Goal: Transaction & Acquisition: Purchase product/service

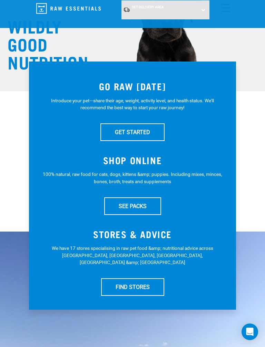
scroll to position [48, 0]
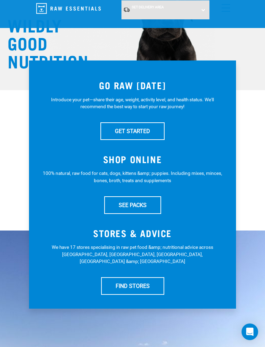
click at [150, 204] on link "SEE PACKS" at bounding box center [132, 204] width 57 height 17
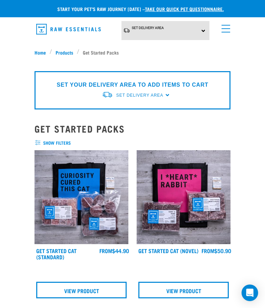
click at [199, 33] on div "Set Delivery Area North Island South Island" at bounding box center [165, 30] width 88 height 19
click at [169, 62] on link "[GEOGRAPHIC_DATA]" at bounding box center [155, 61] width 69 height 11
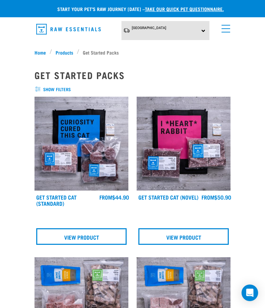
click at [228, 31] on link "menu" at bounding box center [224, 27] width 12 height 12
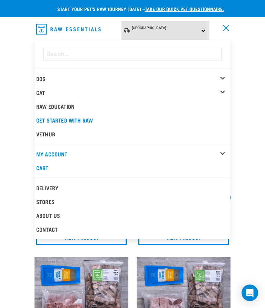
click at [225, 77] on div "Dog" at bounding box center [133, 79] width 194 height 14
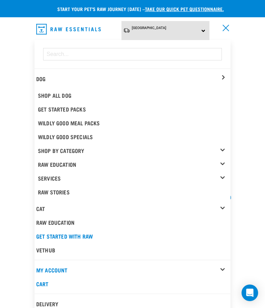
click at [69, 95] on link "Shop All Dog" at bounding box center [133, 95] width 194 height 14
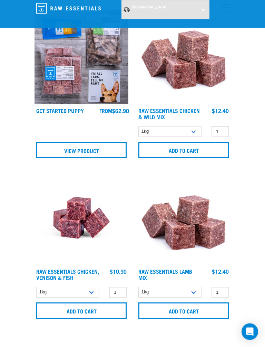
scroll to position [862, 0]
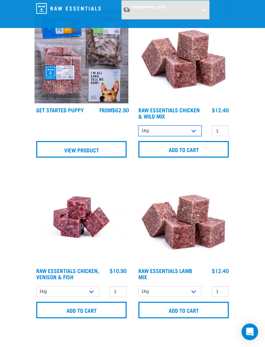
click at [194, 133] on select "1kg 3kg" at bounding box center [169, 130] width 63 height 11
select select "709"
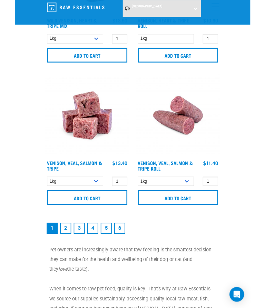
scroll to position [2391, 0]
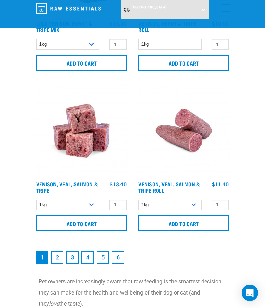
click at [60, 264] on link "2" at bounding box center [57, 257] width 12 height 12
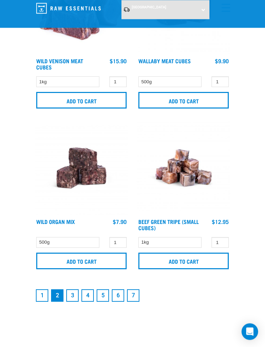
scroll to position [2353, 0]
click at [75, 298] on link "3" at bounding box center [72, 295] width 12 height 12
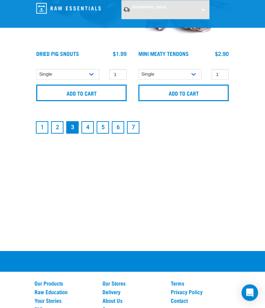
scroll to position [2521, 0]
click at [87, 131] on link "4" at bounding box center [87, 127] width 12 height 12
click at [87, 132] on link "4" at bounding box center [87, 127] width 12 height 12
click at [89, 130] on link "4" at bounding box center [87, 127] width 12 height 12
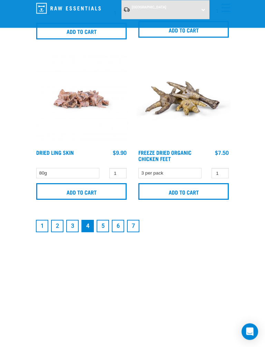
scroll to position [2425, 0]
click at [105, 230] on link "5" at bounding box center [103, 226] width 12 height 12
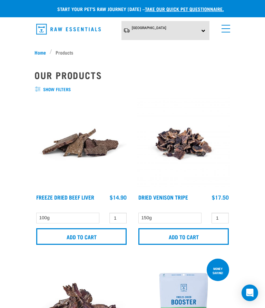
click at [51, 87] on span "show filters" at bounding box center [133, 89] width 196 height 7
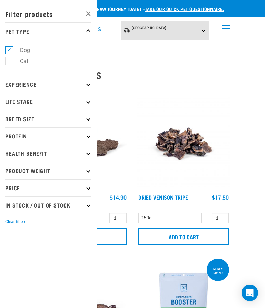
click at [83, 122] on p "Breed Size" at bounding box center [48, 118] width 86 height 17
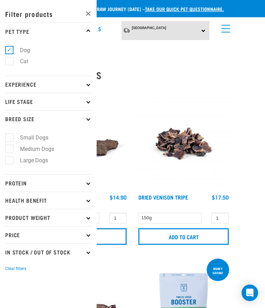
click at [14, 163] on label "Large Dogs" at bounding box center [30, 160] width 42 height 9
click at [10, 161] on input "Large Dogs" at bounding box center [7, 159] width 4 height 4
checkbox input "true"
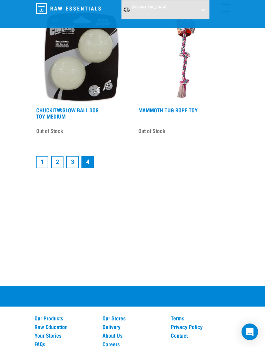
scroll to position [1777, 0]
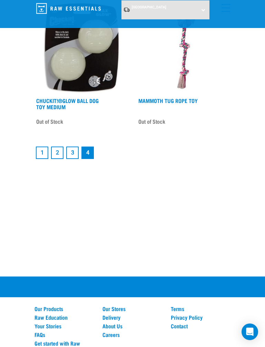
click at [40, 158] on link "1" at bounding box center [42, 152] width 12 height 12
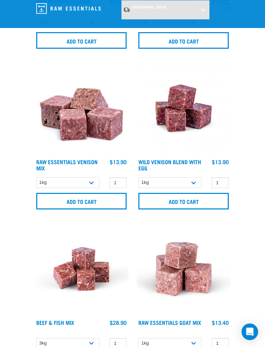
scroll to position [650, 0]
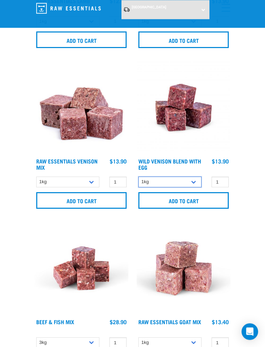
click at [199, 187] on select "1kg 3kg Bulk (10kg)" at bounding box center [169, 182] width 63 height 11
select select "34496"
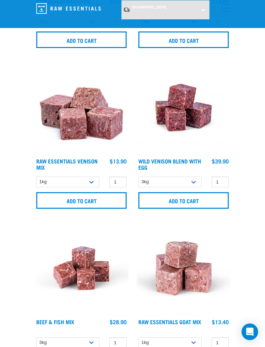
click at [198, 202] on input "Add to cart" at bounding box center [183, 200] width 90 height 17
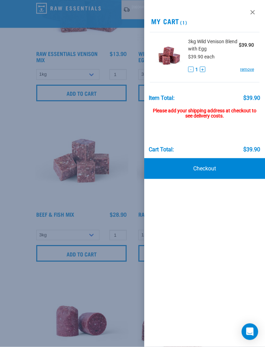
scroll to position [761, 0]
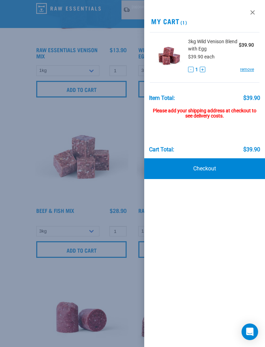
click at [100, 275] on div at bounding box center [132, 173] width 265 height 347
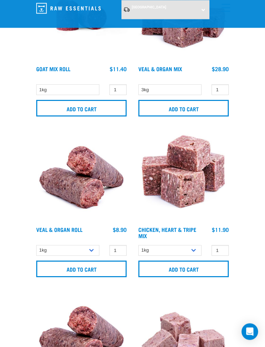
click at [194, 253] on select "1kg 3kg" at bounding box center [169, 250] width 63 height 11
select select "368"
click at [177, 275] on input "Add to cart" at bounding box center [183, 268] width 90 height 17
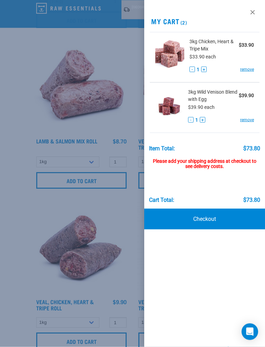
scroll to position [1474, 0]
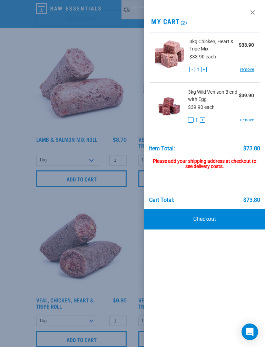
click at [107, 279] on div at bounding box center [132, 173] width 265 height 347
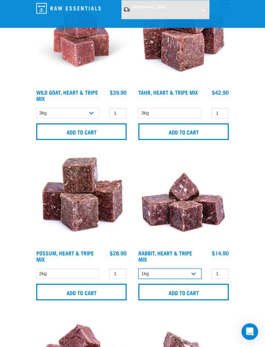
click at [194, 278] on select "1kg 3kg" at bounding box center [169, 274] width 63 height 11
select select "706"
click at [169, 294] on input "Add to cart" at bounding box center [183, 291] width 90 height 17
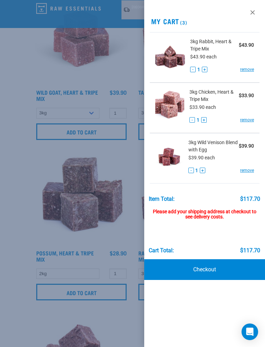
click at [17, 240] on div at bounding box center [132, 173] width 265 height 347
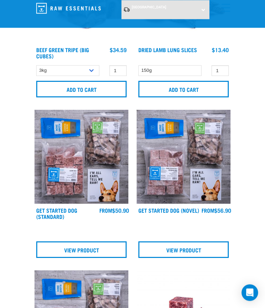
scroll to position [0, 0]
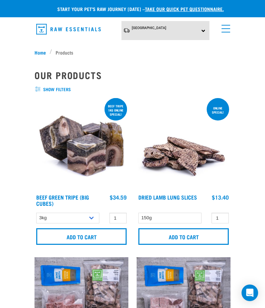
click at [230, 30] on link "menu" at bounding box center [224, 27] width 12 height 12
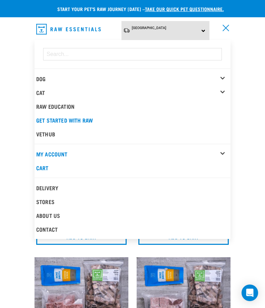
click at [62, 29] on img "dropdown navigation" at bounding box center [68, 29] width 65 height 11
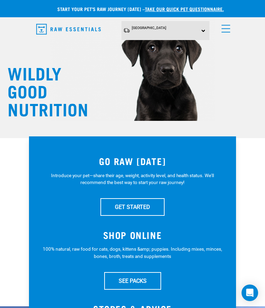
click at [225, 38] on div "South Island North Island South Island" at bounding box center [133, 30] width 196 height 19
click at [225, 29] on link "menu" at bounding box center [224, 27] width 12 height 12
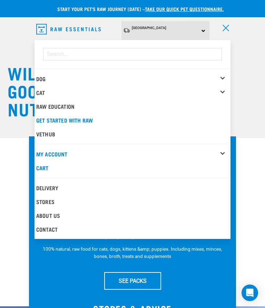
click at [42, 168] on link "Cart" at bounding box center [133, 168] width 196 height 14
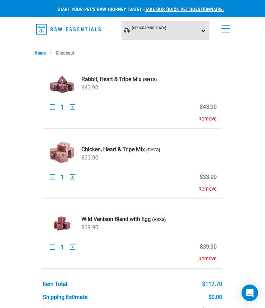
click at [75, 178] on button "+" at bounding box center [73, 177] width 6 height 6
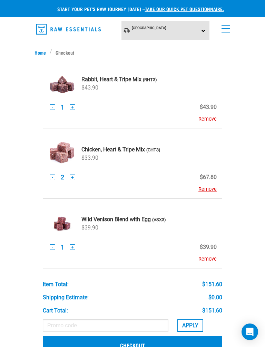
click at [75, 108] on button "+" at bounding box center [73, 107] width 6 height 6
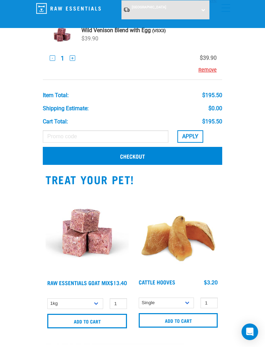
scroll to position [172, 0]
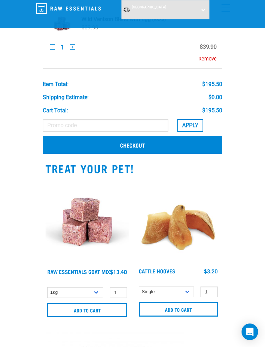
click at [169, 144] on link "Checkout" at bounding box center [132, 145] width 179 height 18
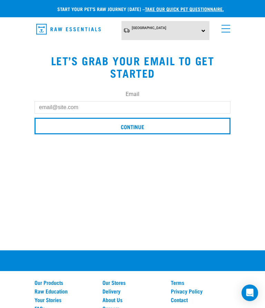
click at [60, 112] on input "Email" at bounding box center [133, 107] width 196 height 12
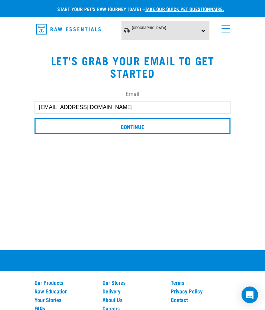
type input "[EMAIL_ADDRESS][DOMAIN_NAME]"
click at [149, 129] on input "Continue" at bounding box center [133, 126] width 196 height 17
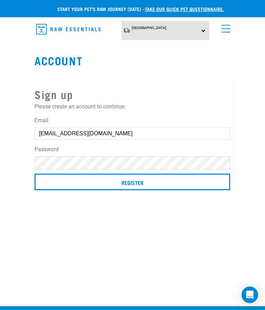
click at [150, 187] on input "Register" at bounding box center [133, 182] width 196 height 17
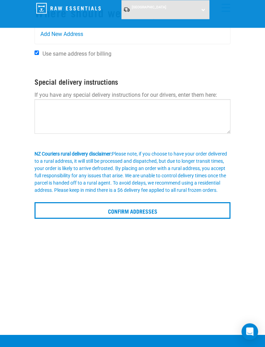
scroll to position [43, 0]
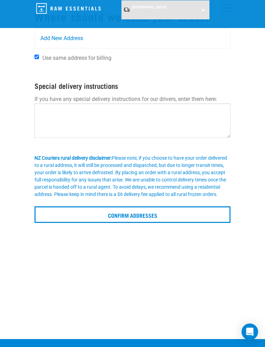
click at [147, 223] on input "Confirm addresses" at bounding box center [133, 214] width 196 height 17
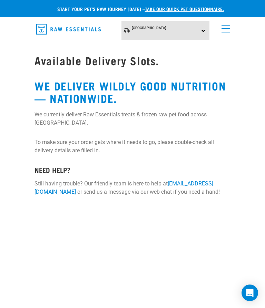
click at [198, 33] on div "[GEOGRAPHIC_DATA] [GEOGRAPHIC_DATA] [GEOGRAPHIC_DATA]" at bounding box center [165, 30] width 88 height 19
click at [219, 71] on div "Available Delivery Slots. WE DELIVER WILDLY GOOD NUTRITION — NATIONWIDE. We cur…" at bounding box center [132, 123] width 204 height 156
click at [225, 29] on link "menu" at bounding box center [224, 27] width 12 height 12
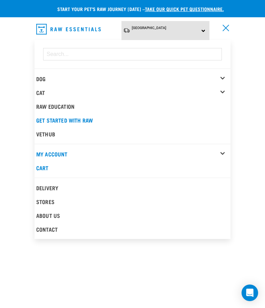
click at [68, 154] on link "My Account" at bounding box center [51, 153] width 31 height 3
click at [223, 153] on div "My Account" at bounding box center [133, 154] width 194 height 14
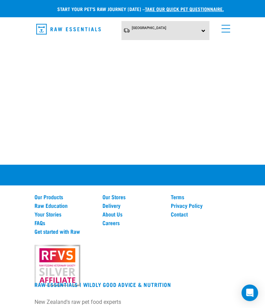
click at [230, 30] on link "menu" at bounding box center [224, 27] width 12 height 12
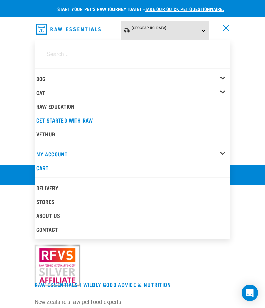
click at [61, 185] on link "Delivery" at bounding box center [133, 188] width 196 height 14
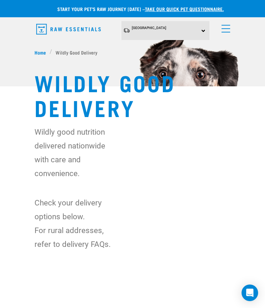
click at [224, 26] on link "menu" at bounding box center [224, 27] width 12 height 12
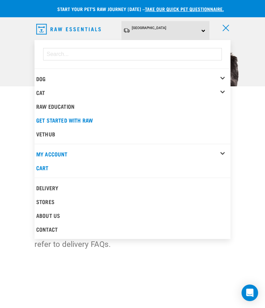
click at [68, 153] on link "My Account" at bounding box center [51, 153] width 31 height 3
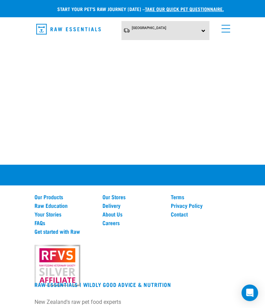
click at [222, 32] on span "menu" at bounding box center [226, 32] width 9 height 1
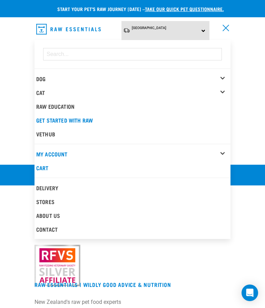
click at [50, 165] on link "Cart" at bounding box center [133, 168] width 196 height 14
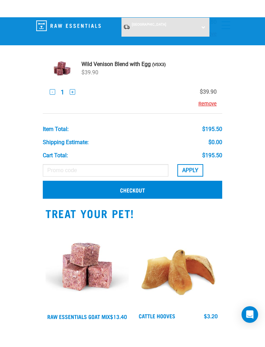
scroll to position [144, 0]
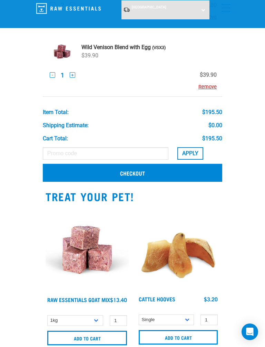
click at [177, 171] on link "Checkout" at bounding box center [132, 173] width 179 height 18
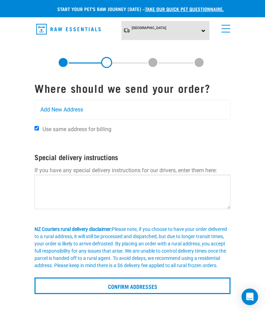
click at [90, 119] on div "Add New Address" at bounding box center [132, 109] width 195 height 19
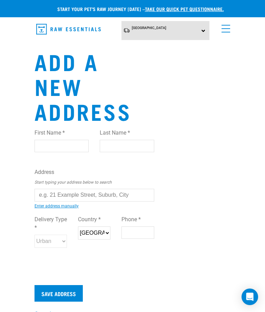
click at [58, 152] on input "First Name *" at bounding box center [62, 146] width 54 height 12
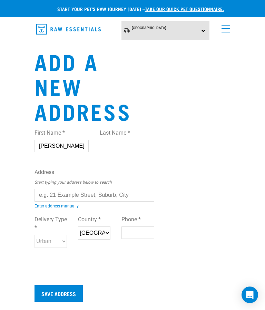
type input "Adrienne"
click at [135, 146] on input "Last Name *" at bounding box center [127, 146] width 54 height 12
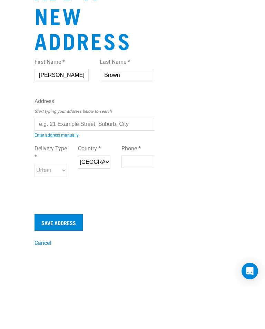
type input "Brown"
click at [84, 161] on input "text" at bounding box center [95, 167] width 120 height 12
type input "[STREET_ADDRESS][PERSON_NAME]"
type input "Lyttelton"
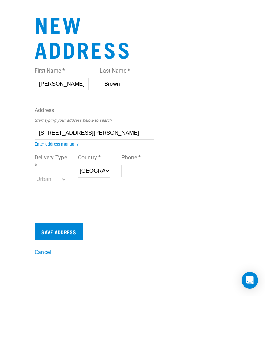
scroll to position [43, 0]
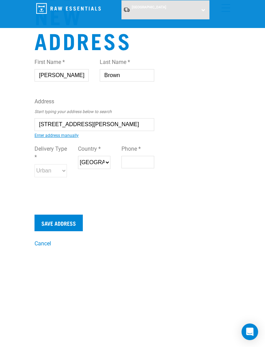
type input "8082"
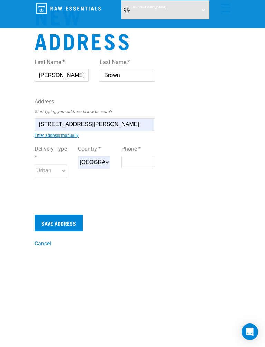
type input "0272529144"
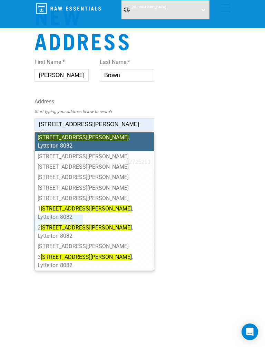
click at [129, 139] on li "5 Cressy Terrace , Lyttelton 8082" at bounding box center [94, 141] width 119 height 19
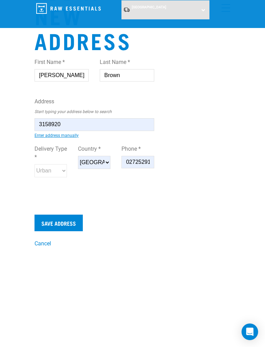
type input "5 Cressy Terrace, Lyttelton 8082"
type input "Lyttelton"
type input "Canterbury"
select select "CAN"
select select "Urban"
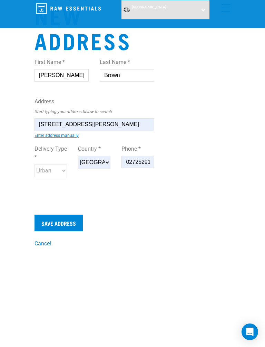
click at [153, 210] on form "First Name * Adrienne Last Name * Brown Address Start typing your address below…" at bounding box center [95, 141] width 120 height 178
click at [52, 161] on label "Delivery Type *" at bounding box center [51, 153] width 32 height 17
click at [118, 200] on div "First Name * Adrienne Last Name * Brown Address Start typing your address below…" at bounding box center [94, 129] width 131 height 154
click at [152, 167] on input "0272529144" at bounding box center [137, 162] width 32 height 12
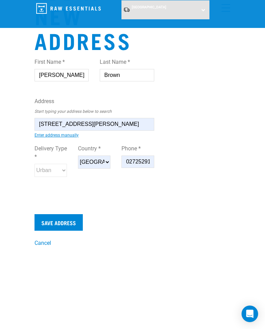
click at [161, 188] on div "First Name * Adrienne Last Name * Brown Address Start typing your address below…" at bounding box center [100, 141] width 131 height 178
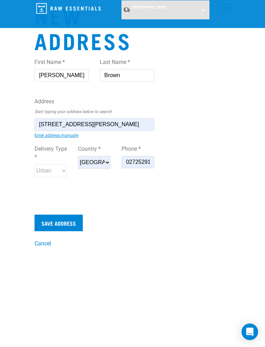
click at [69, 225] on input "Save Address" at bounding box center [59, 222] width 48 height 17
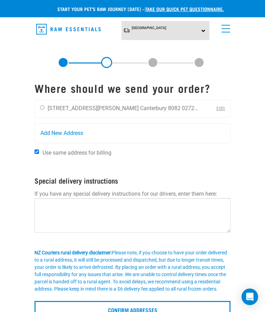
click at [43, 110] on input "radio" at bounding box center [42, 107] width 4 height 4
radio input "true"
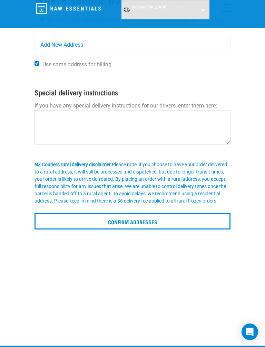
scroll to position [61, 0]
click at [138, 229] on input "Confirm addresses" at bounding box center [133, 220] width 196 height 17
